Goal: Complete application form

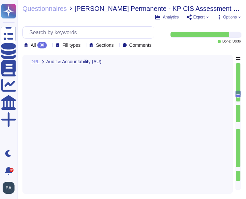
type textarea "Adobe employs a comprehensive approach to audit log review, analysis, and repor…"
type textarea "Audit logs are retained for a period of one year, with 90 days of data immediat…"
type textarea "Adobe follows a systematic approach to managing change, ensuring that all chang…"
type textarea "Adobe maintains a decommission plan for products or services that are no longer…"
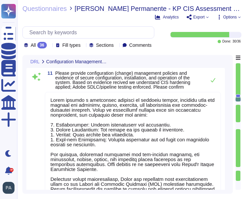
scroll to position [1185, 0]
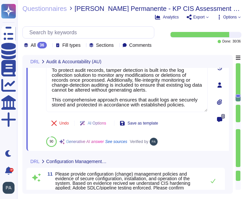
type textarea "Adobe employs a comprehensive approach to audit log review, analysis, and repor…"
type textarea "Audit logs are retained for a period of one year, with 90 days of data immediat…"
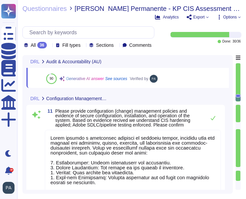
type textarea "Adobe maintains a decommission plan for products or services that are no longer…"
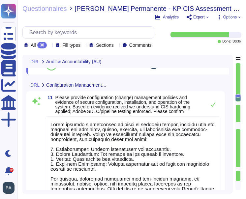
scroll to position [1265, 0]
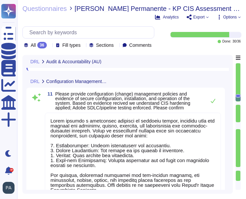
click at [35, 159] on span at bounding box center [36, 170] width 12 height 115
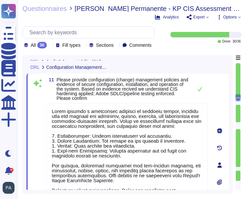
type textarea "Adobe employs a comprehensive approach to audit log review, analysis, and repor…"
type textarea "Audit logs are retained for a period of one year, with 90 days of data immediat…"
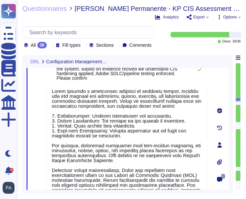
scroll to position [1270, 0]
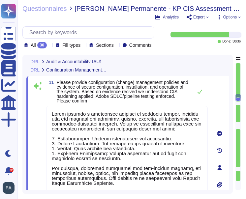
type textarea "Adobe employs a comprehensive approach to audit log review, analysis, and repor…"
type textarea "Audit logs are retained for a period of one year, with 90 days of data immediat…"
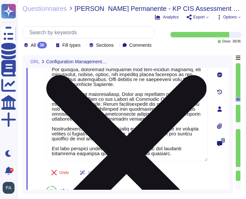
scroll to position [1306, 0]
drag, startPoint x: 178, startPoint y: 162, endPoint x: 46, endPoint y: 155, distance: 133.1
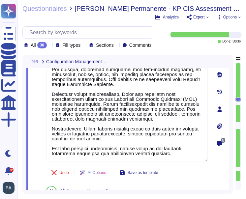
click at [46, 155] on textarea at bounding box center [127, 104] width 162 height 114
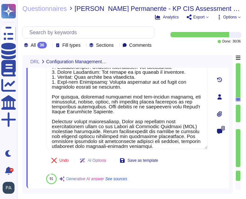
type textarea "Adobe follows a systematic approach to managing change, ensuring that all chang…"
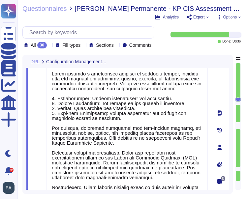
scroll to position [1285, 0]
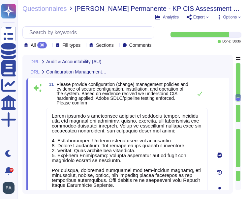
type textarea "Adobe employs a comprehensive approach to audit log review, analysis, and repor…"
type textarea "Audit logs are retained for a period of one year, with 90 days of data immediat…"
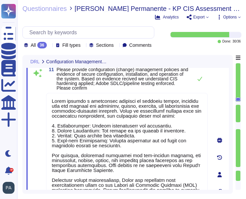
scroll to position [1261, 0]
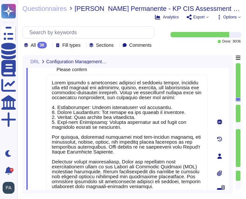
type textarea "Adobe maintains a decommission plan for products or services that are no longer…"
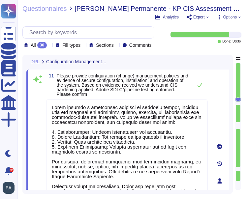
scroll to position [1253, 0]
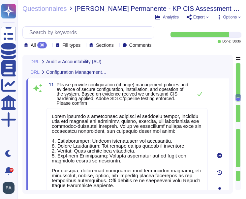
type textarea "Adobe employs a comprehensive approach to audit log review, analysis, and repor…"
type textarea "Audit logs are retained for a period of one year, with 90 days of data immediat…"
type textarea "Adobe follows a systematic approach to managing change, ensuring that all chang…"
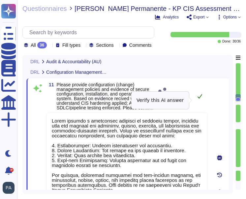
click at [200, 100] on button at bounding box center [200, 96] width 16 height 13
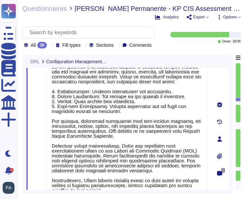
type textarea "Adobe maintains a decommission plan for products or services that are no longer…"
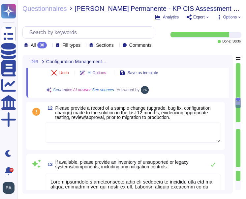
scroll to position [1441, 0]
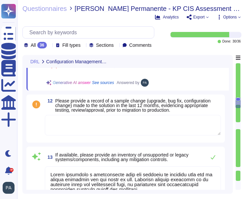
type textarea "Live data is not used during testing within test environments or non-production…"
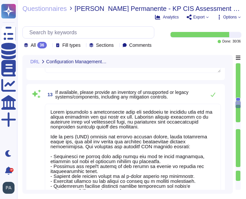
scroll to position [1511, 0]
